Goal: Task Accomplishment & Management: Manage account settings

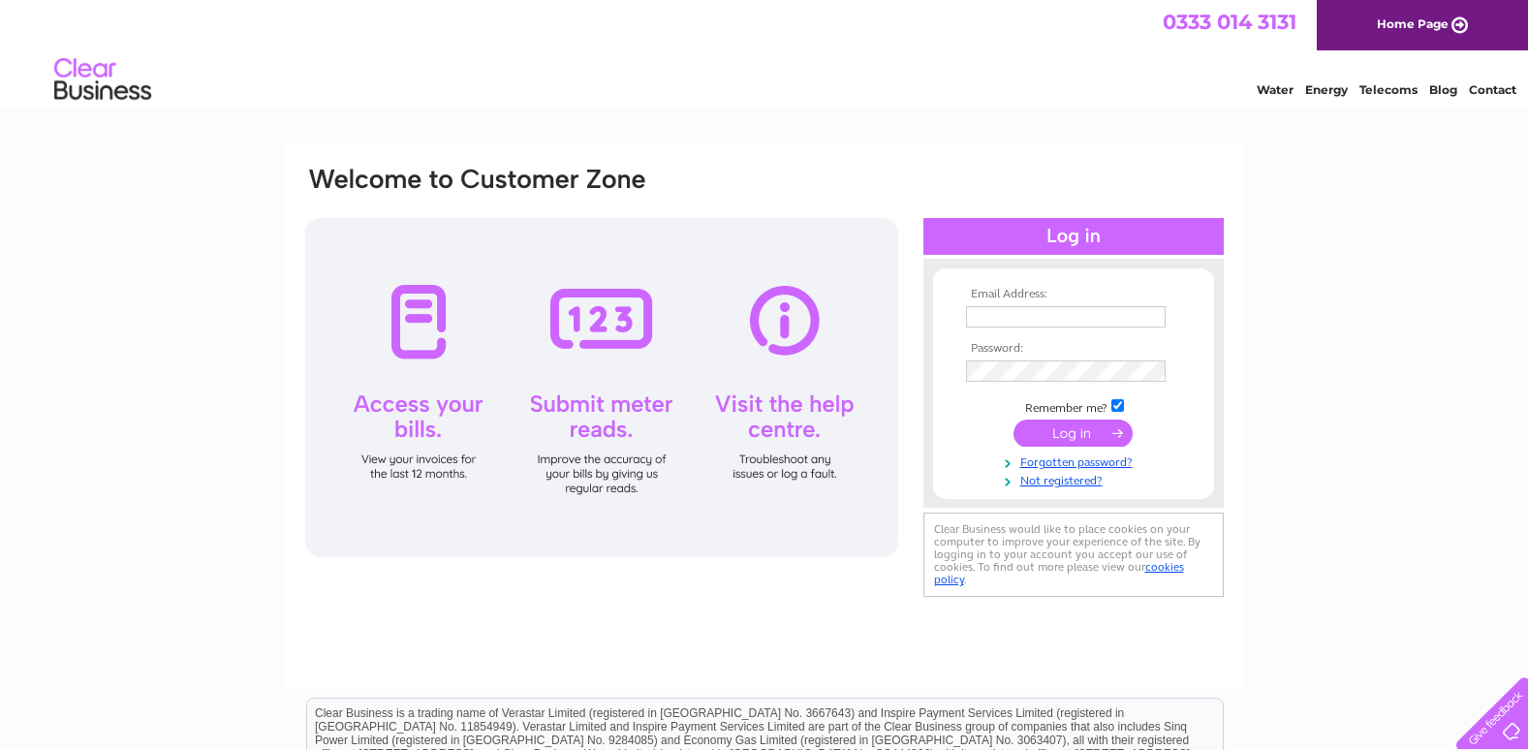
type input "lynne@johnsonlegal.co.uk"
click at [1065, 433] on input "submit" at bounding box center [1072, 432] width 119 height 27
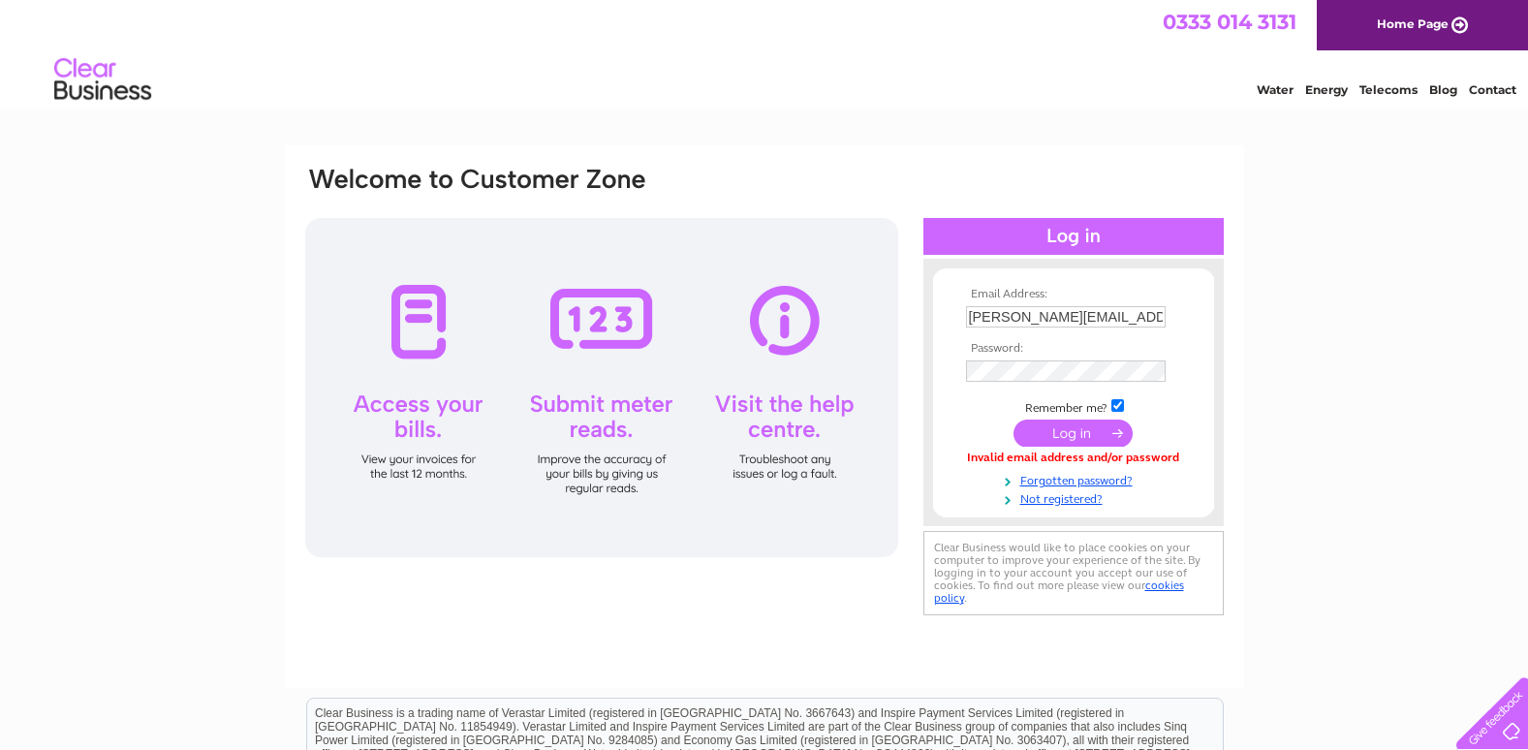
click at [1071, 429] on input "submit" at bounding box center [1072, 432] width 119 height 27
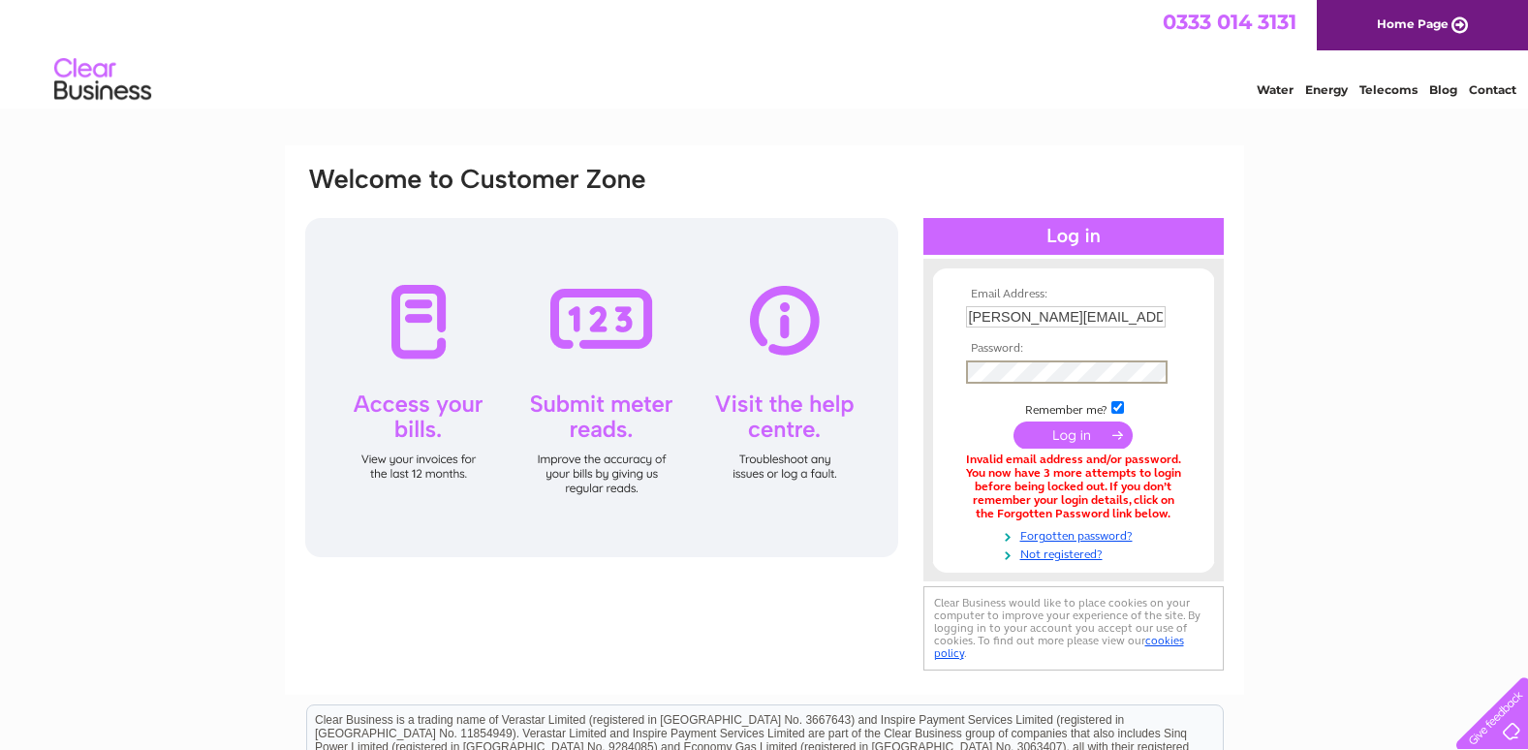
click at [691, 365] on div "Email Address: lynne@johnsonlegal.co.uk Password:" at bounding box center [764, 420] width 922 height 511
click at [1051, 429] on input "submit" at bounding box center [1072, 432] width 119 height 27
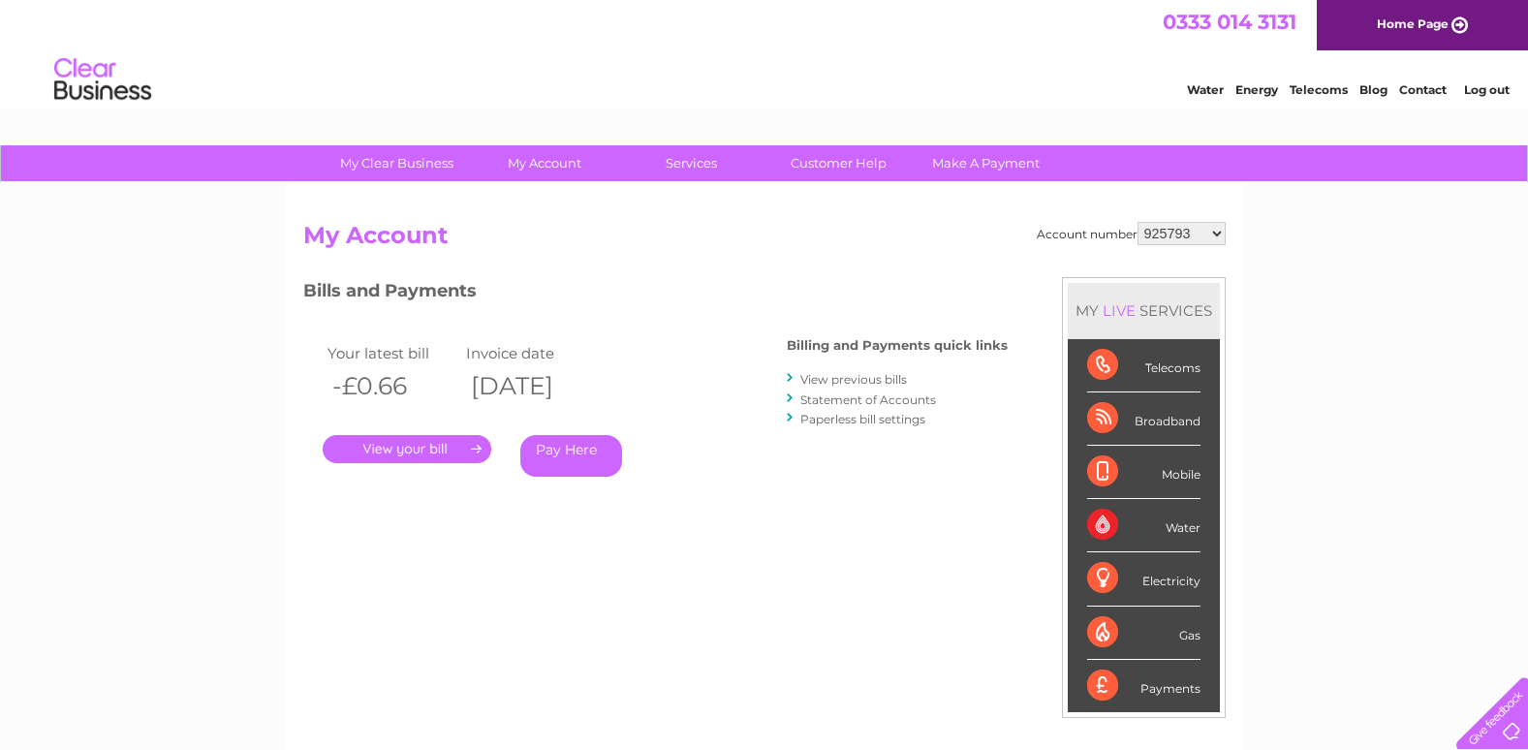
click at [405, 450] on link "." at bounding box center [407, 449] width 169 height 28
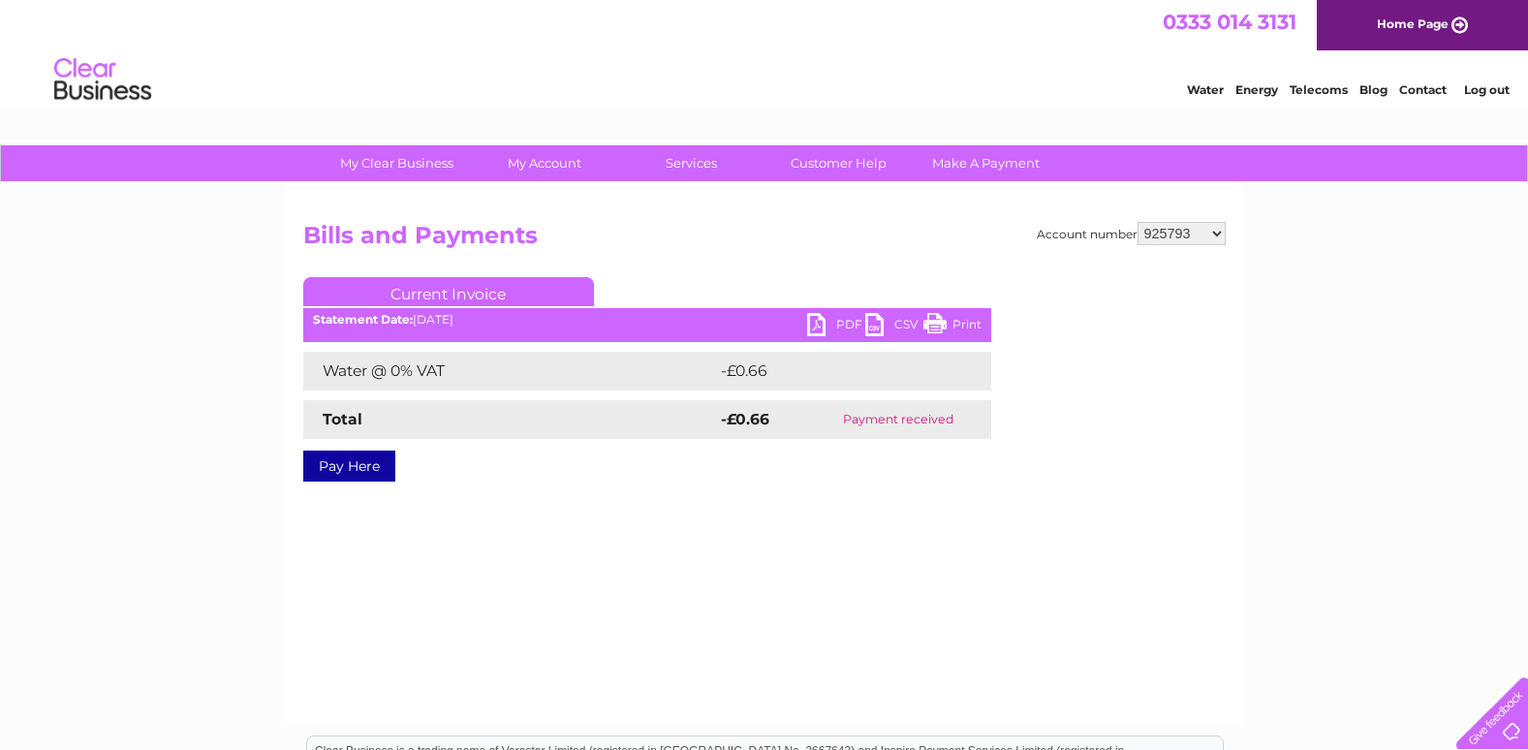
click at [831, 323] on link "PDF" at bounding box center [836, 327] width 58 height 28
click at [831, 315] on link "PDF" at bounding box center [836, 327] width 58 height 28
click at [1216, 233] on select "925793 30291497" at bounding box center [1181, 233] width 88 height 23
select select "30291497"
click at [1137, 222] on select "925793 30291497" at bounding box center [1181, 233] width 88 height 23
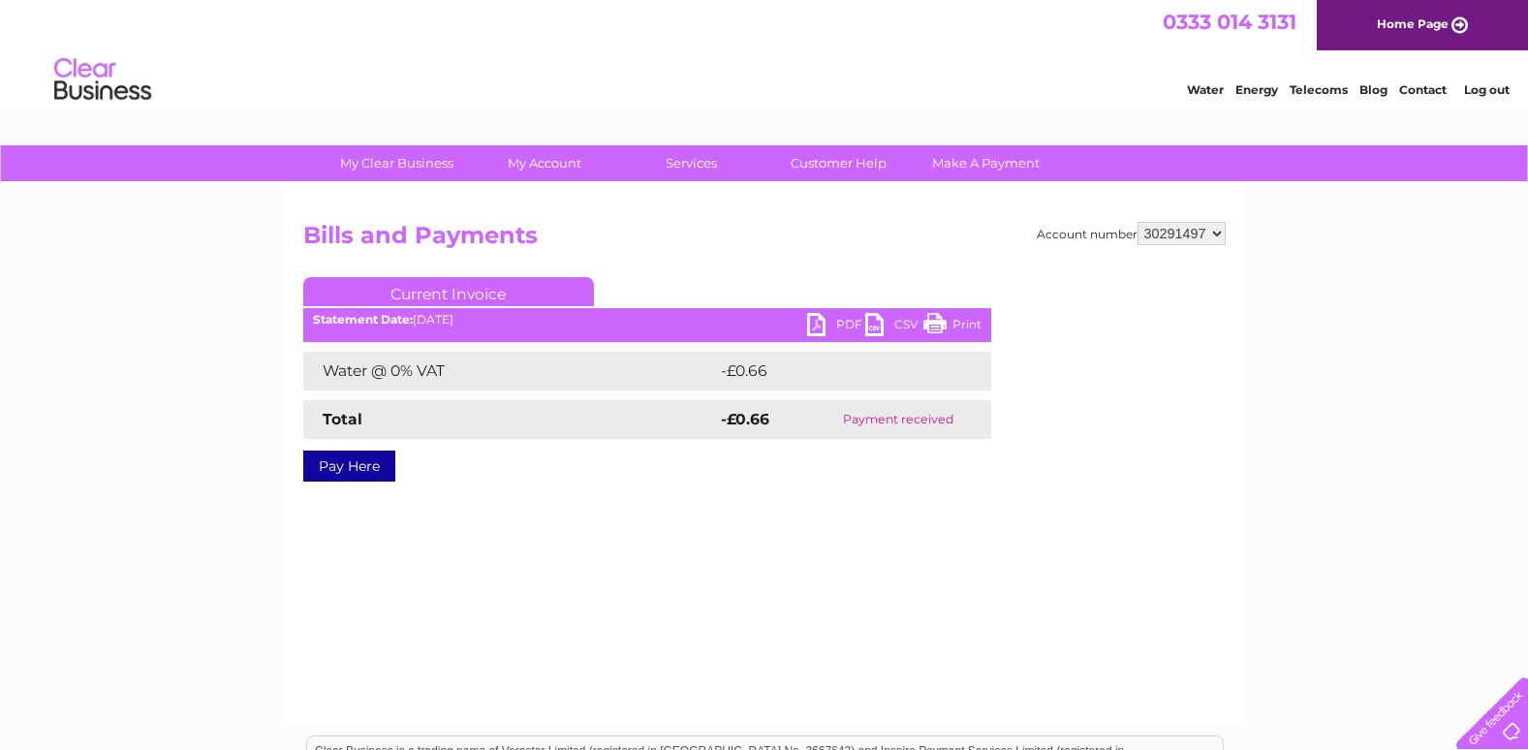
click at [1215, 238] on select "925793 30291497" at bounding box center [1181, 233] width 88 height 23
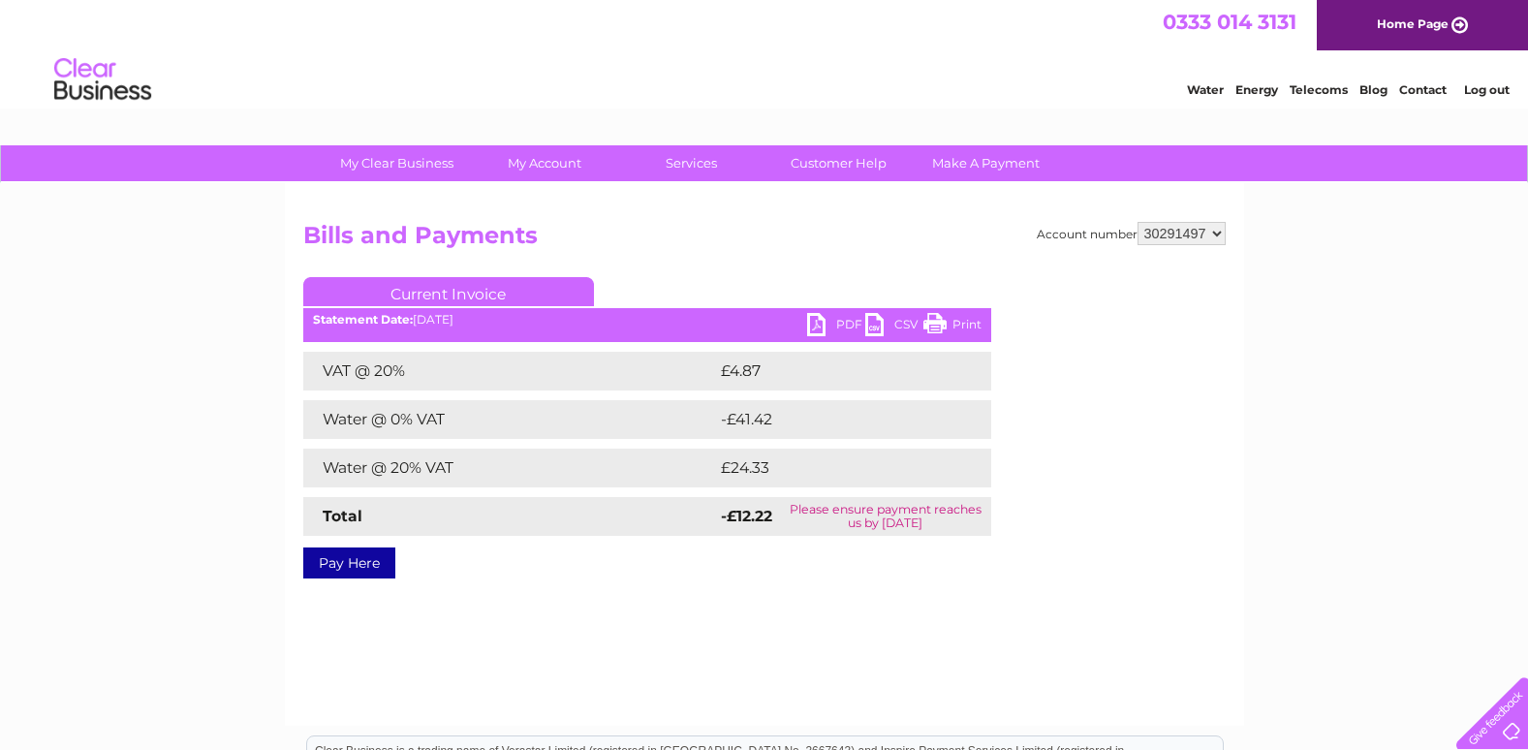
click at [1307, 287] on div "My Clear Business Login Details My Details My Preferences Link Account My Accou…" at bounding box center [764, 601] width 1528 height 912
click at [836, 320] on link "PDF" at bounding box center [836, 327] width 58 height 28
